Goal: Information Seeking & Learning: Find specific fact

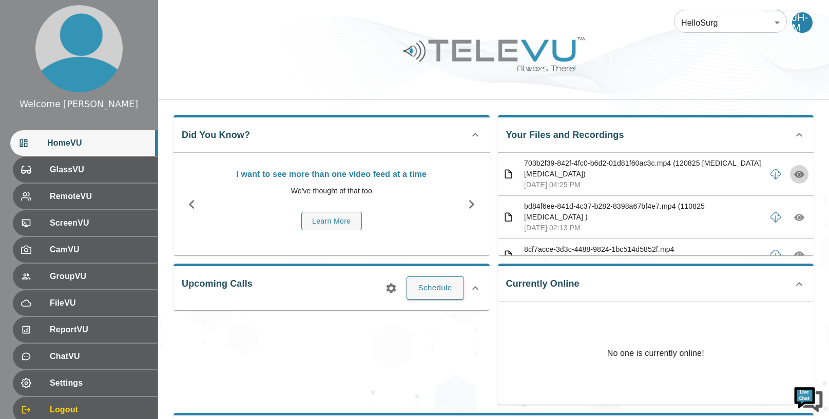
click at [798, 173] on icon "button" at bounding box center [799, 174] width 3 height 3
click at [798, 174] on icon "button" at bounding box center [799, 174] width 3 height 3
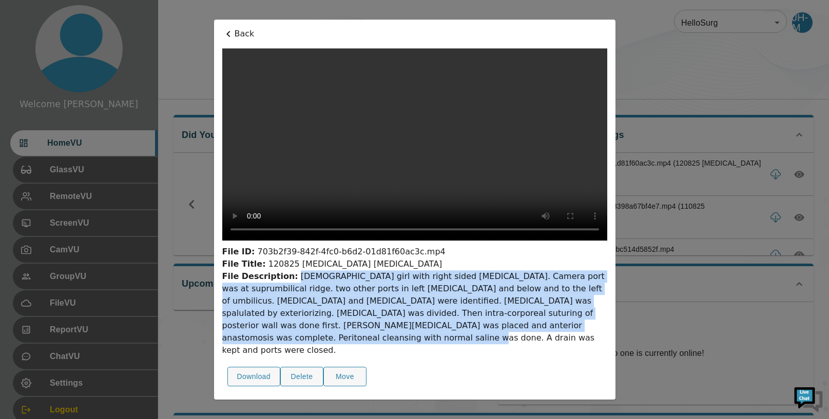
drag, startPoint x: 289, startPoint y: 232, endPoint x: 604, endPoint y: 285, distance: 318.5
click at [604, 285] on div "File Description: [DEMOGRAPHIC_DATA] girl with right sided [MEDICAL_DATA]. Came…" at bounding box center [414, 313] width 385 height 86
copy div "[DEMOGRAPHIC_DATA] girl with right sided [MEDICAL_DATA]. Camera port was at sup…"
